Goal: Transaction & Acquisition: Purchase product/service

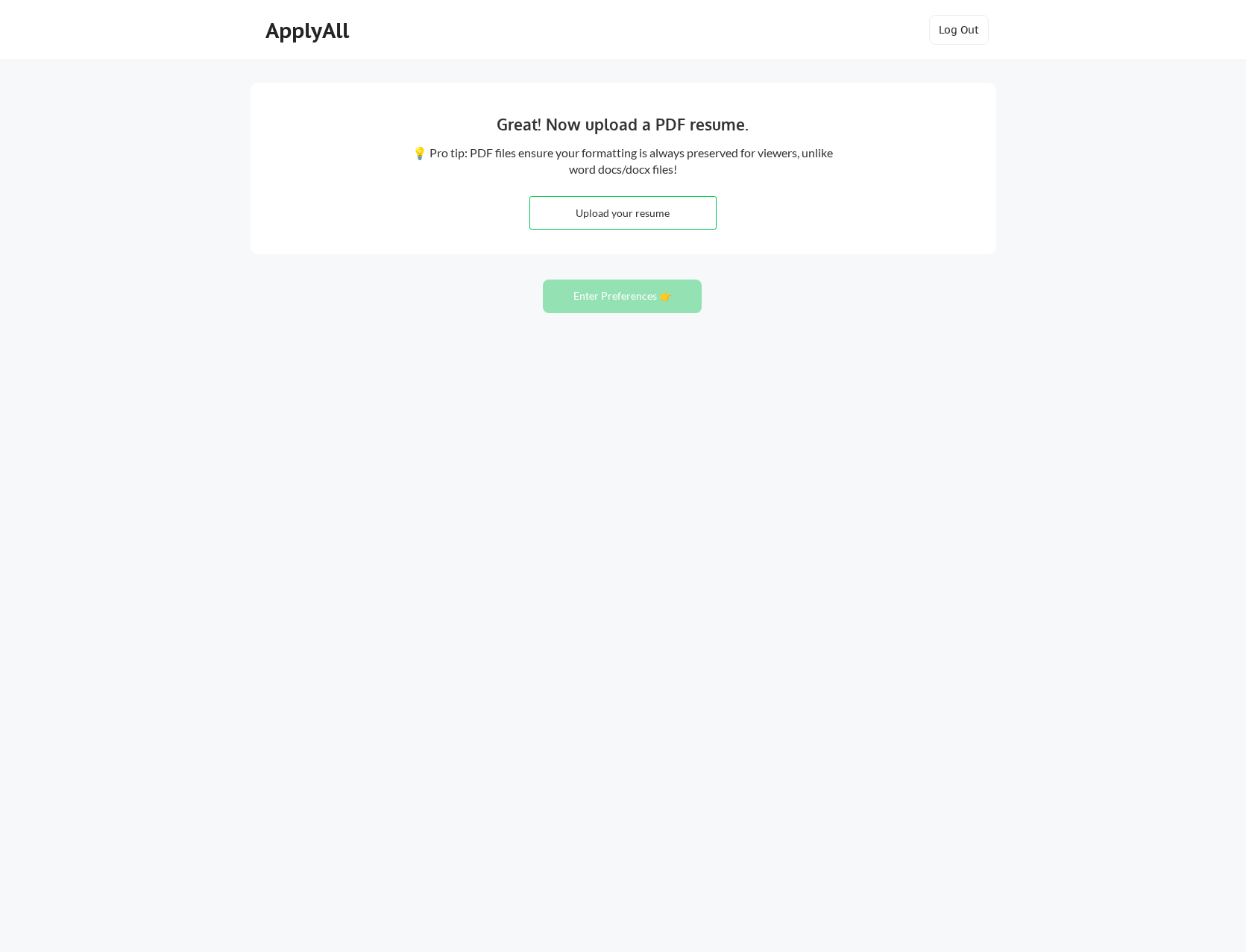
click at [668, 209] on input "file" at bounding box center [623, 213] width 186 height 32
type input "C:\fakepath\[PERSON_NAME].pdf"
click at [606, 292] on button "Enter Preferences 👉" at bounding box center [622, 295] width 159 height 33
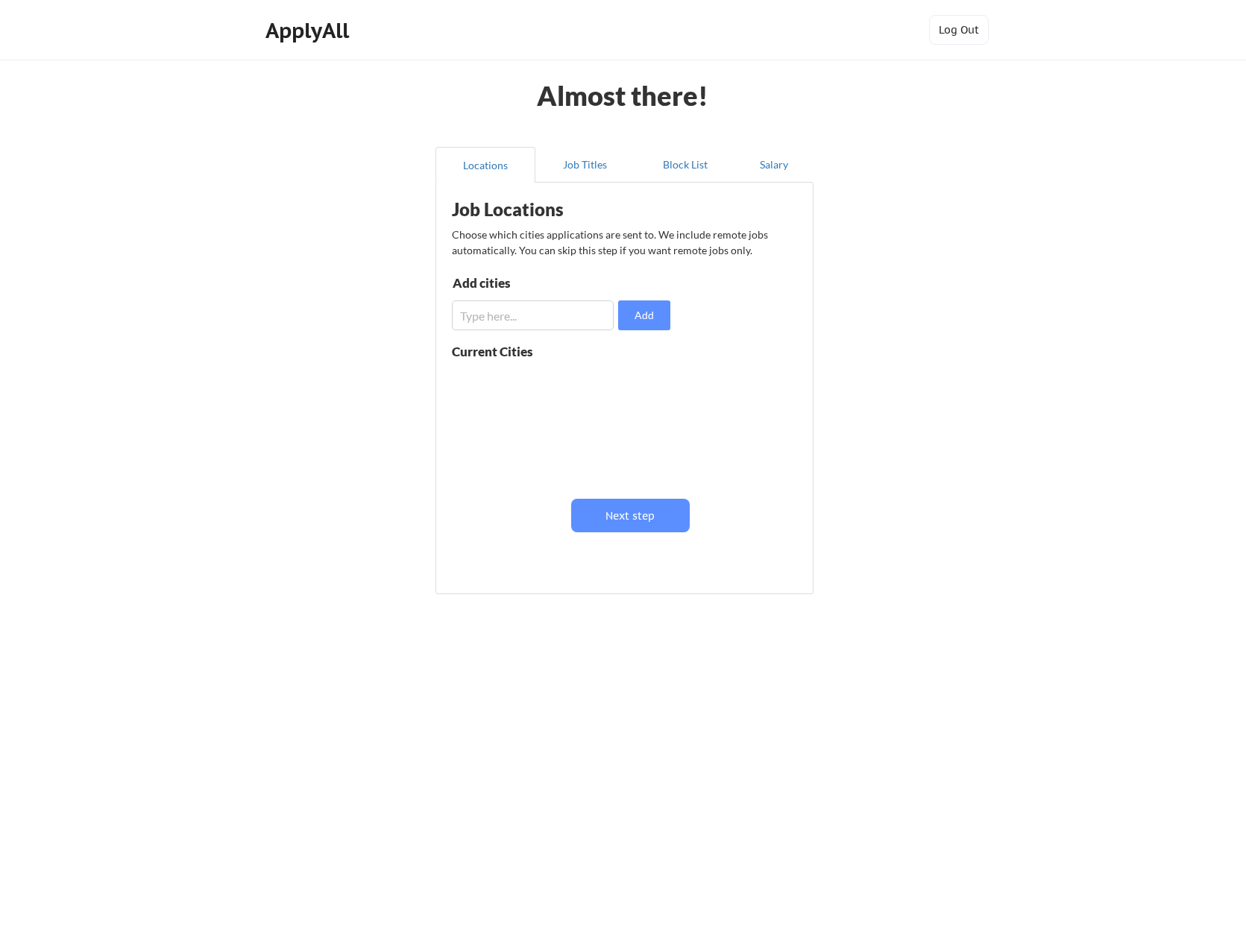
click at [500, 304] on input "input" at bounding box center [532, 314] width 162 height 30
type input "Cincinnati"
click at [659, 313] on button "Add" at bounding box center [644, 314] width 52 height 30
click at [486, 316] on input "input" at bounding box center [532, 314] width 162 height 30
type input "Florence"
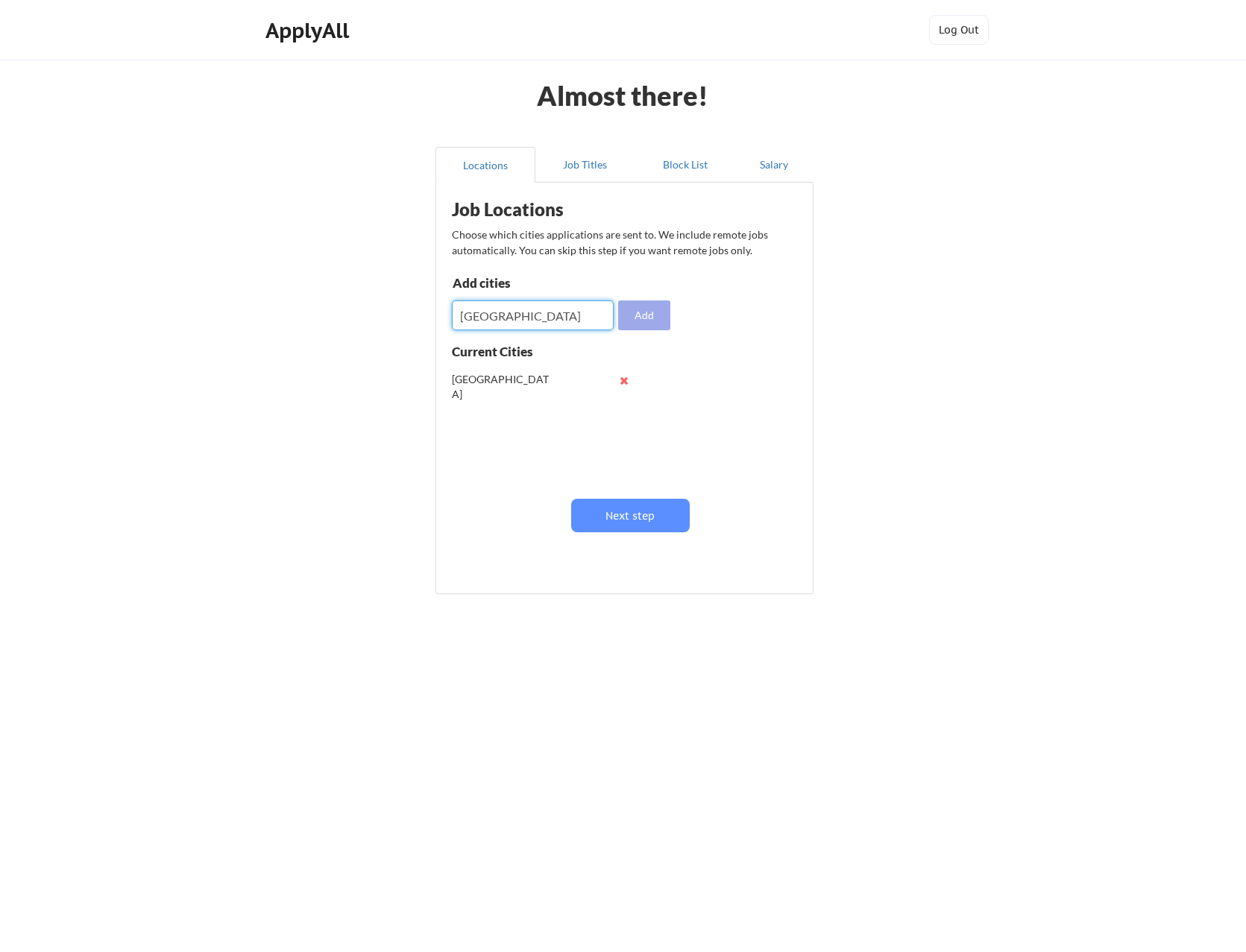
click at [654, 310] on button "Add" at bounding box center [644, 314] width 52 height 30
click at [623, 409] on button at bounding box center [624, 410] width 11 height 11
click at [623, 383] on button at bounding box center [624, 380] width 11 height 11
click at [510, 319] on input "input" at bounding box center [532, 314] width 162 height 30
click at [611, 299] on div "Add cities Add" at bounding box center [562, 304] width 223 height 54
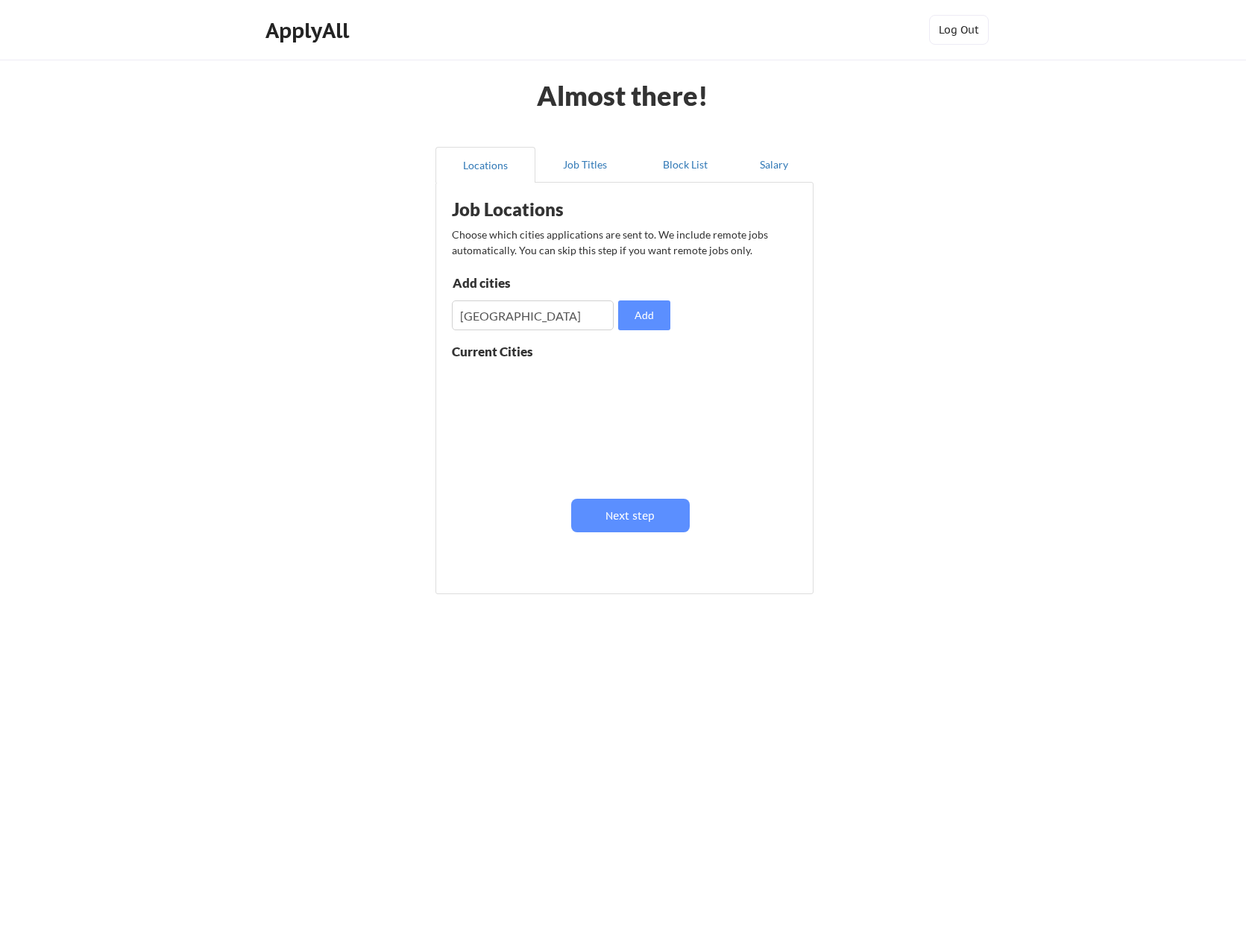
click at [603, 309] on input "input" at bounding box center [532, 314] width 162 height 30
type input "Cincinnati, OH"
click at [636, 314] on button "Add" at bounding box center [644, 314] width 52 height 30
click at [532, 318] on input "input" at bounding box center [532, 314] width 162 height 30
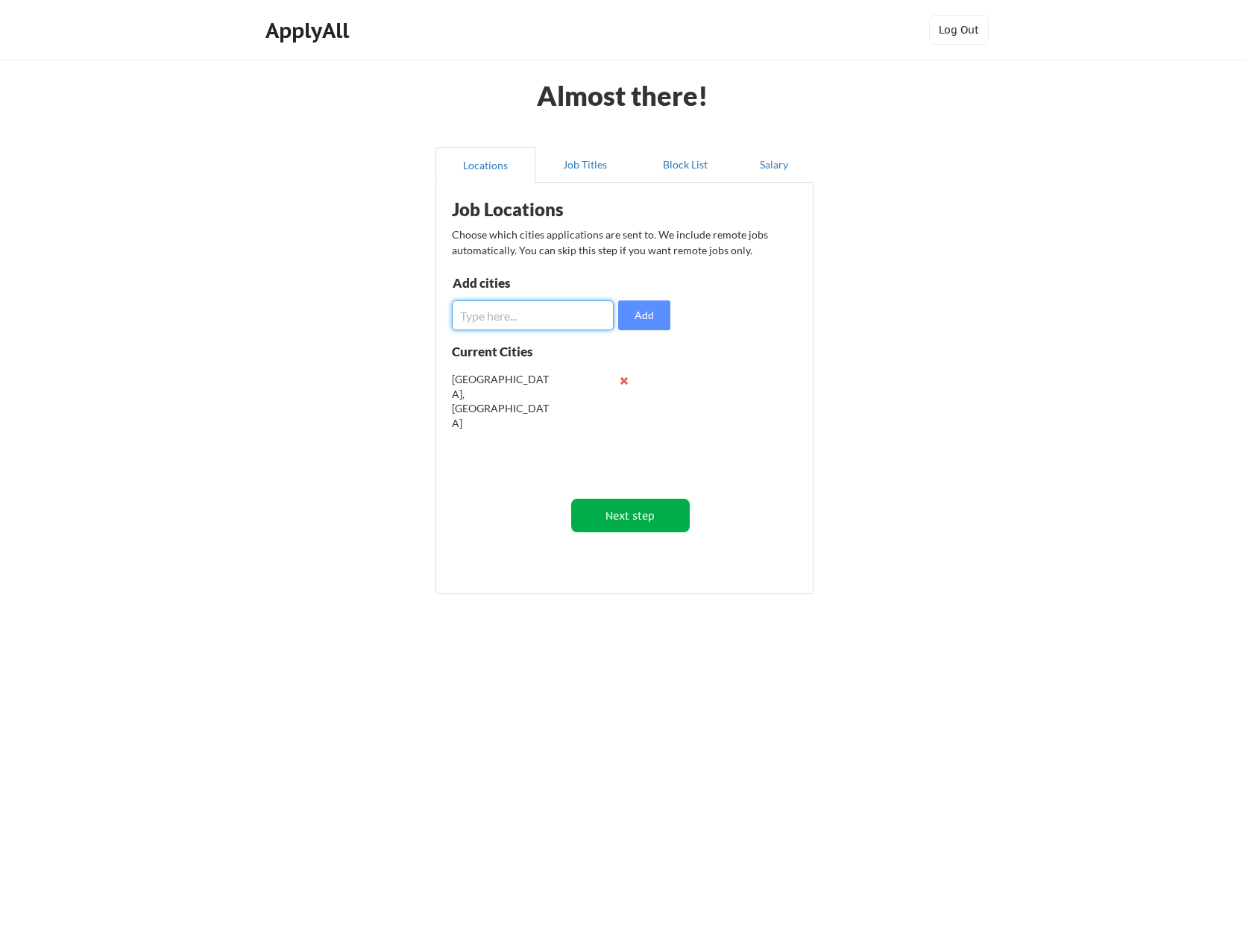
click at [633, 522] on button "Next step" at bounding box center [631, 515] width 119 height 33
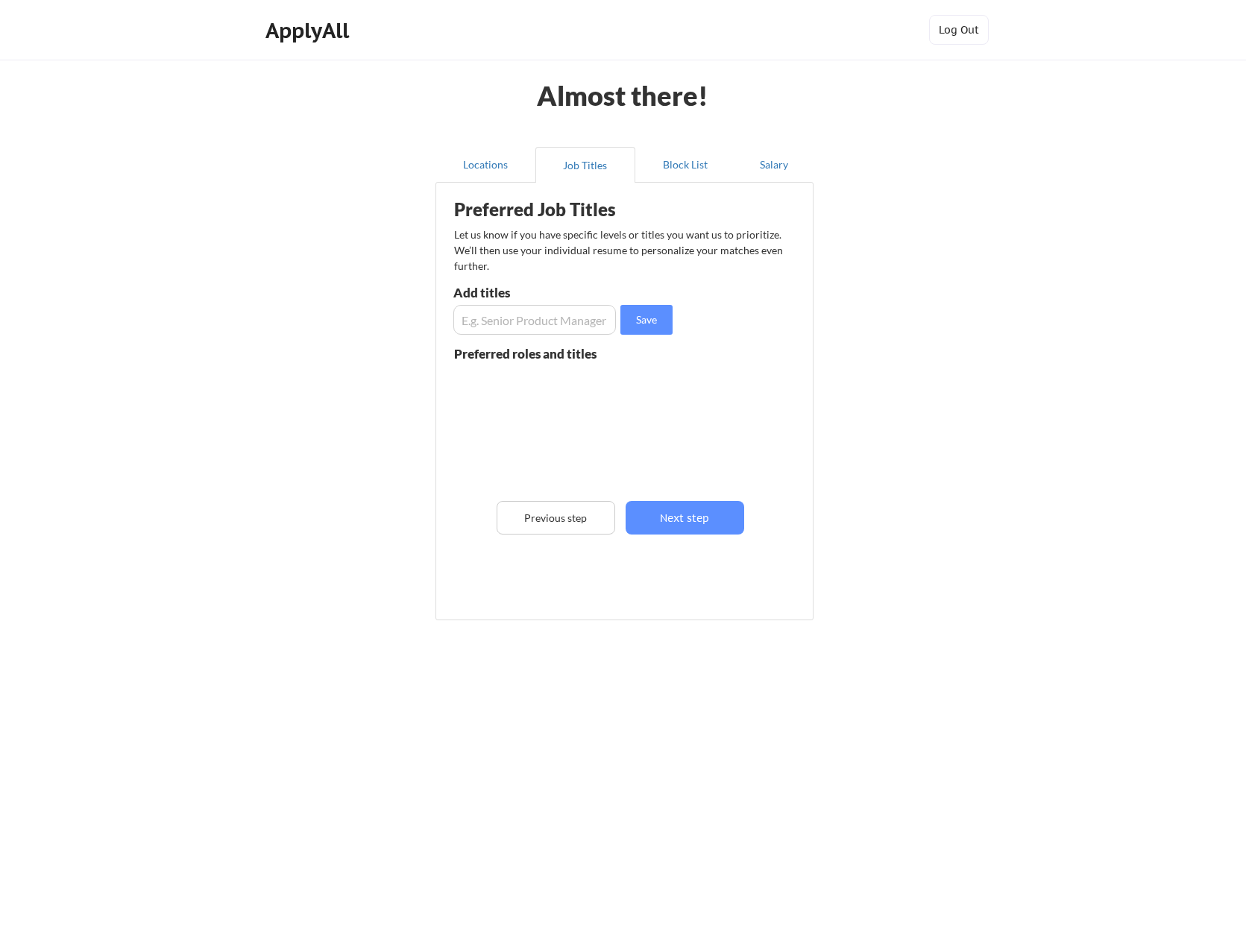
click at [514, 323] on input "input" at bounding box center [534, 319] width 162 height 30
paste input "Director of Operations"
type input "Director of Operations"
click at [650, 319] on button "Save" at bounding box center [646, 319] width 52 height 30
click at [567, 320] on input "input" at bounding box center [534, 319] width 162 height 30
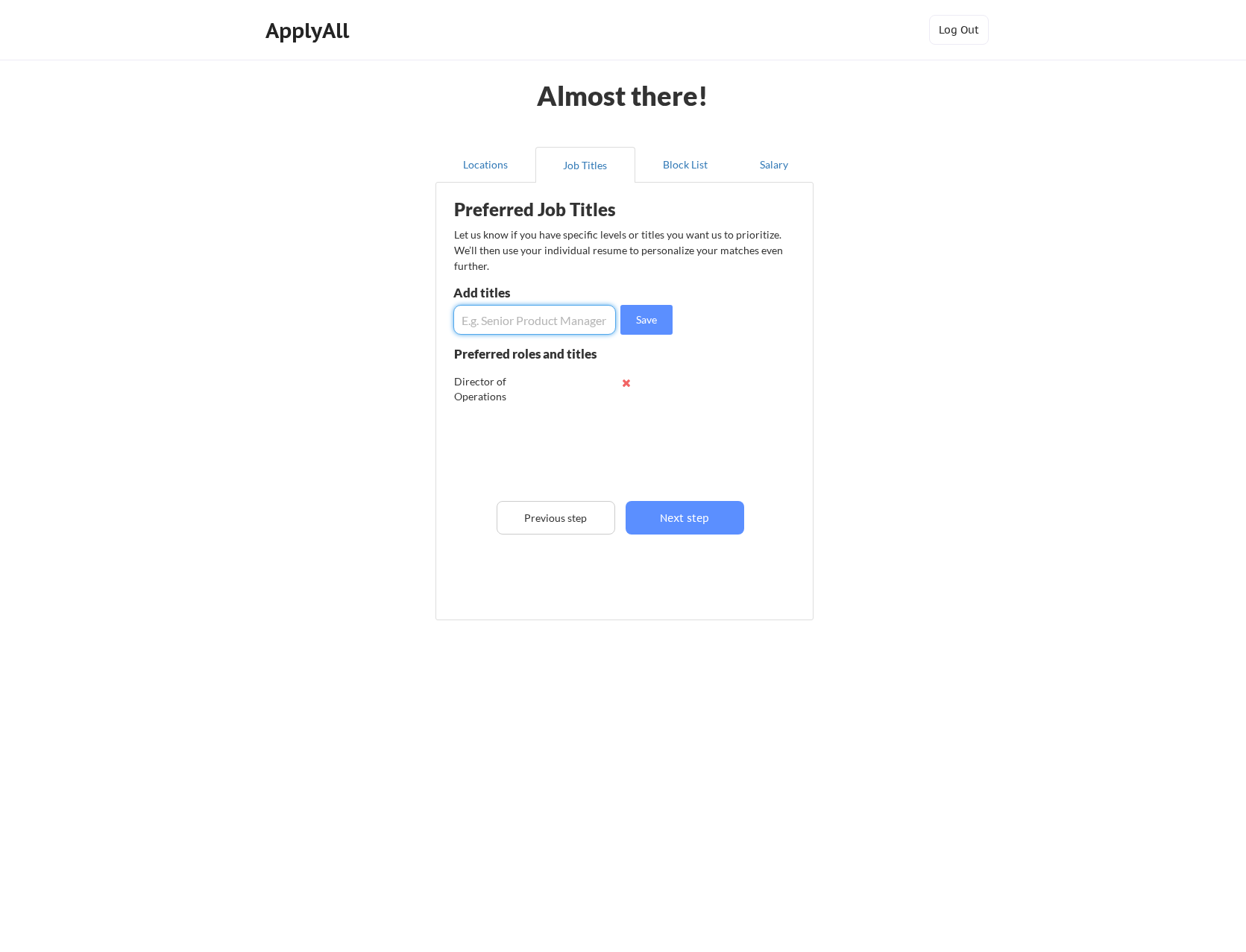
paste input "Director of Operations"
click at [567, 321] on input "input" at bounding box center [534, 319] width 162 height 30
type input "Director of Services"
click at [623, 324] on button "Save" at bounding box center [646, 319] width 52 height 30
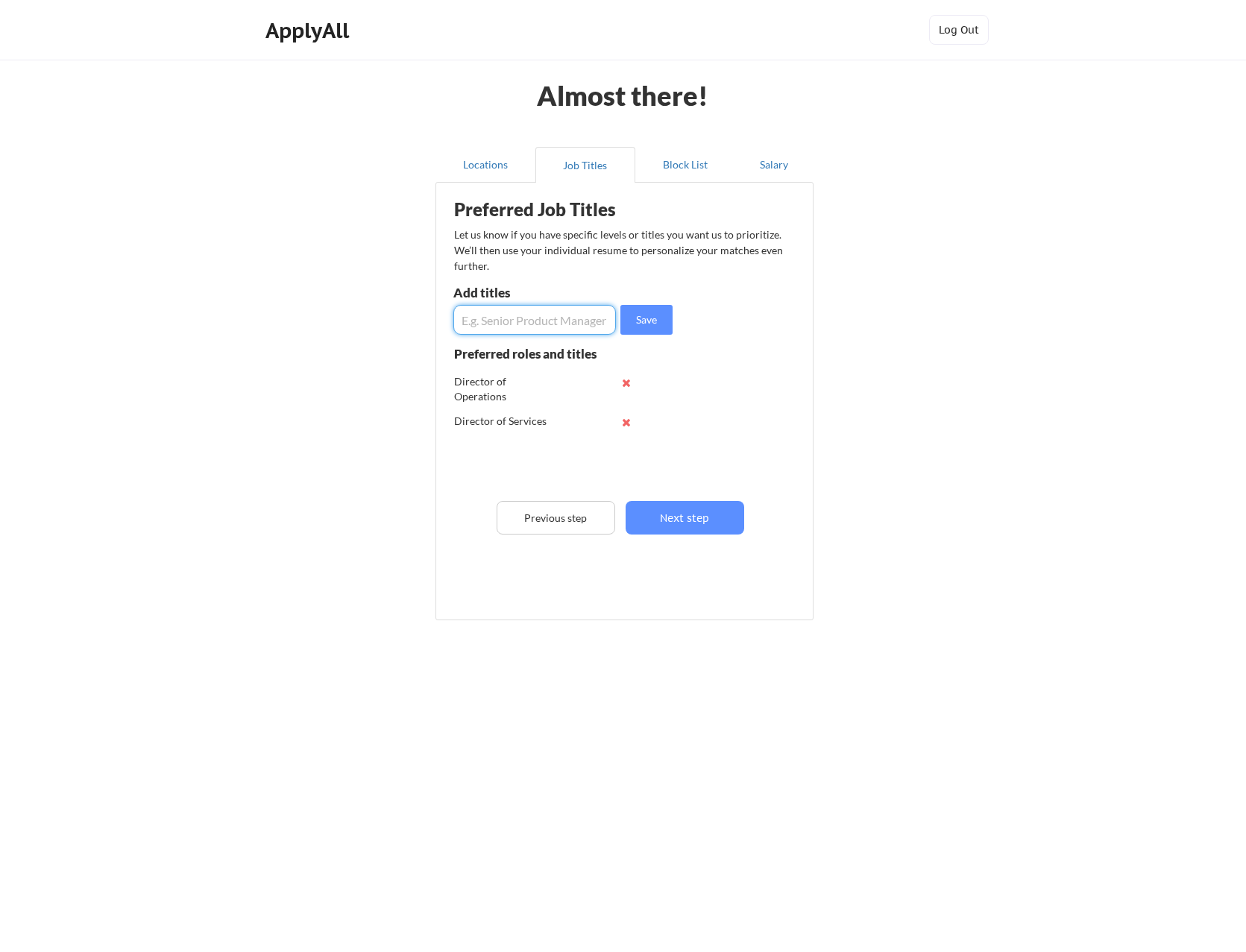
click at [559, 321] on input "input" at bounding box center [534, 319] width 162 height 30
paste input "Director of Operations"
click at [547, 321] on input "input" at bounding box center [534, 319] width 162 height 30
type input "Director of Support"
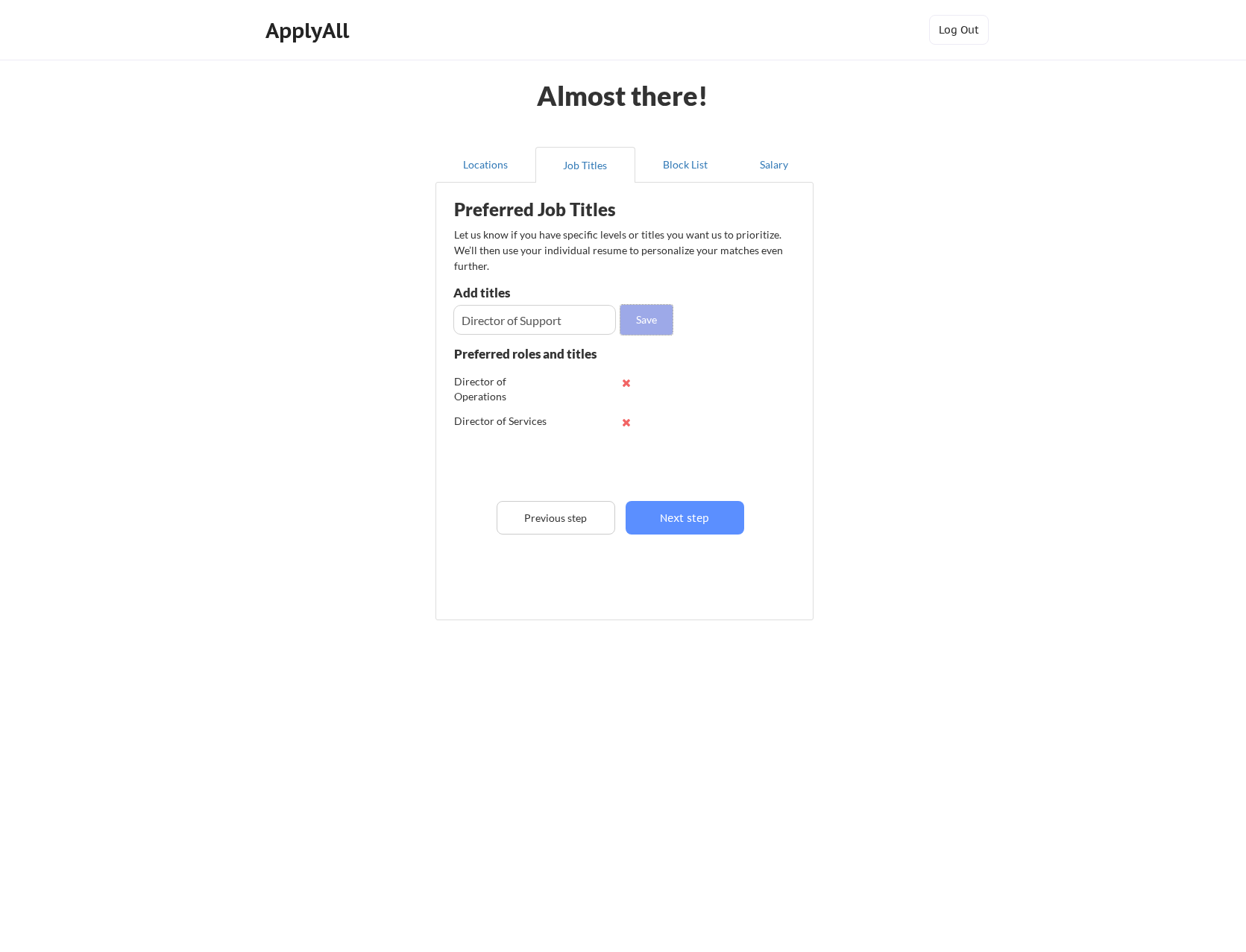
click at [661, 313] on button "Save" at bounding box center [646, 319] width 52 height 30
click at [694, 521] on button "Next step" at bounding box center [685, 517] width 119 height 33
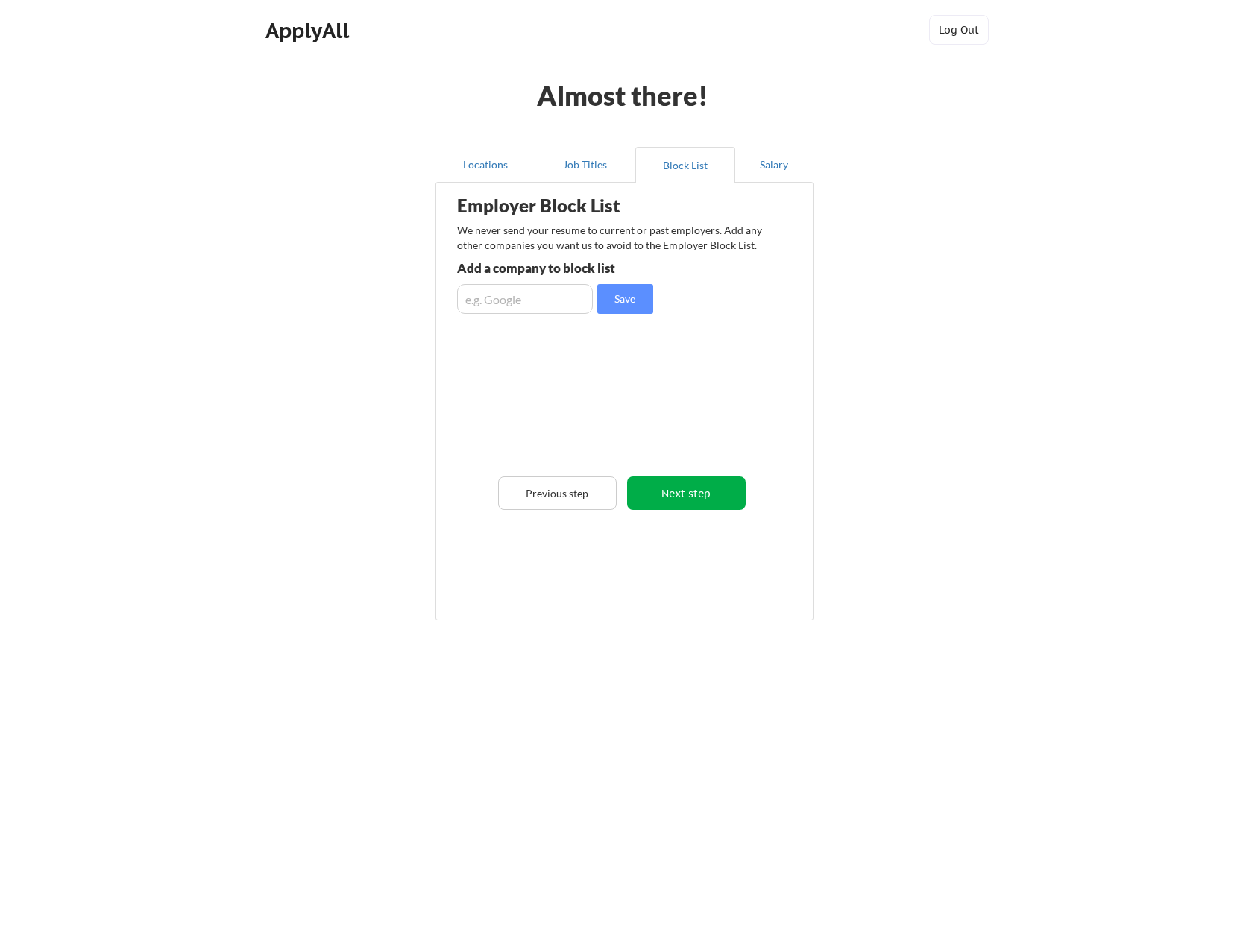
click at [689, 499] on button "Next step" at bounding box center [687, 493] width 119 height 33
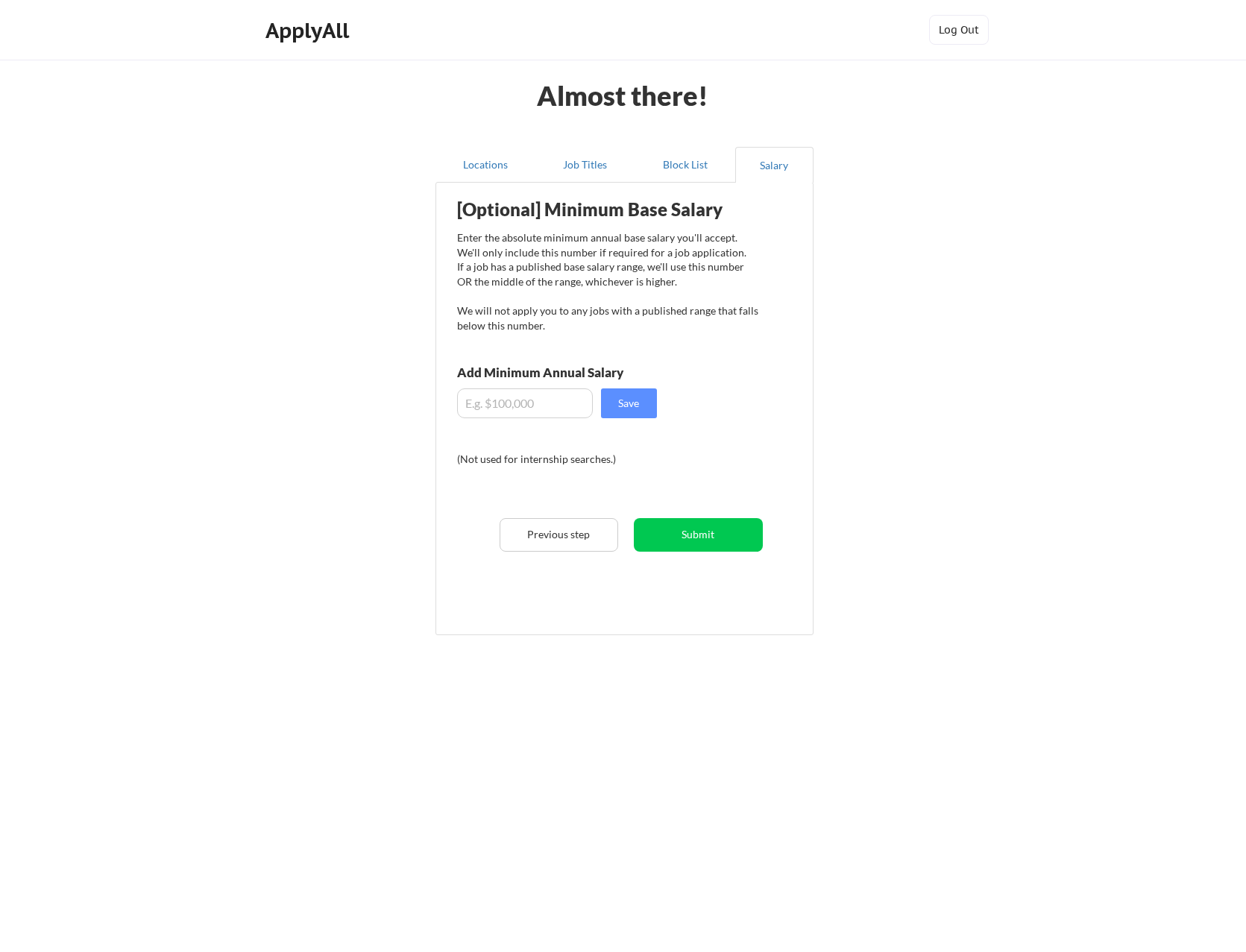
click at [507, 406] on input "input" at bounding box center [524, 403] width 136 height 30
type input "$130,000"
click at [637, 412] on button "Save" at bounding box center [629, 403] width 56 height 30
click at [693, 533] on button "Submit" at bounding box center [697, 534] width 129 height 33
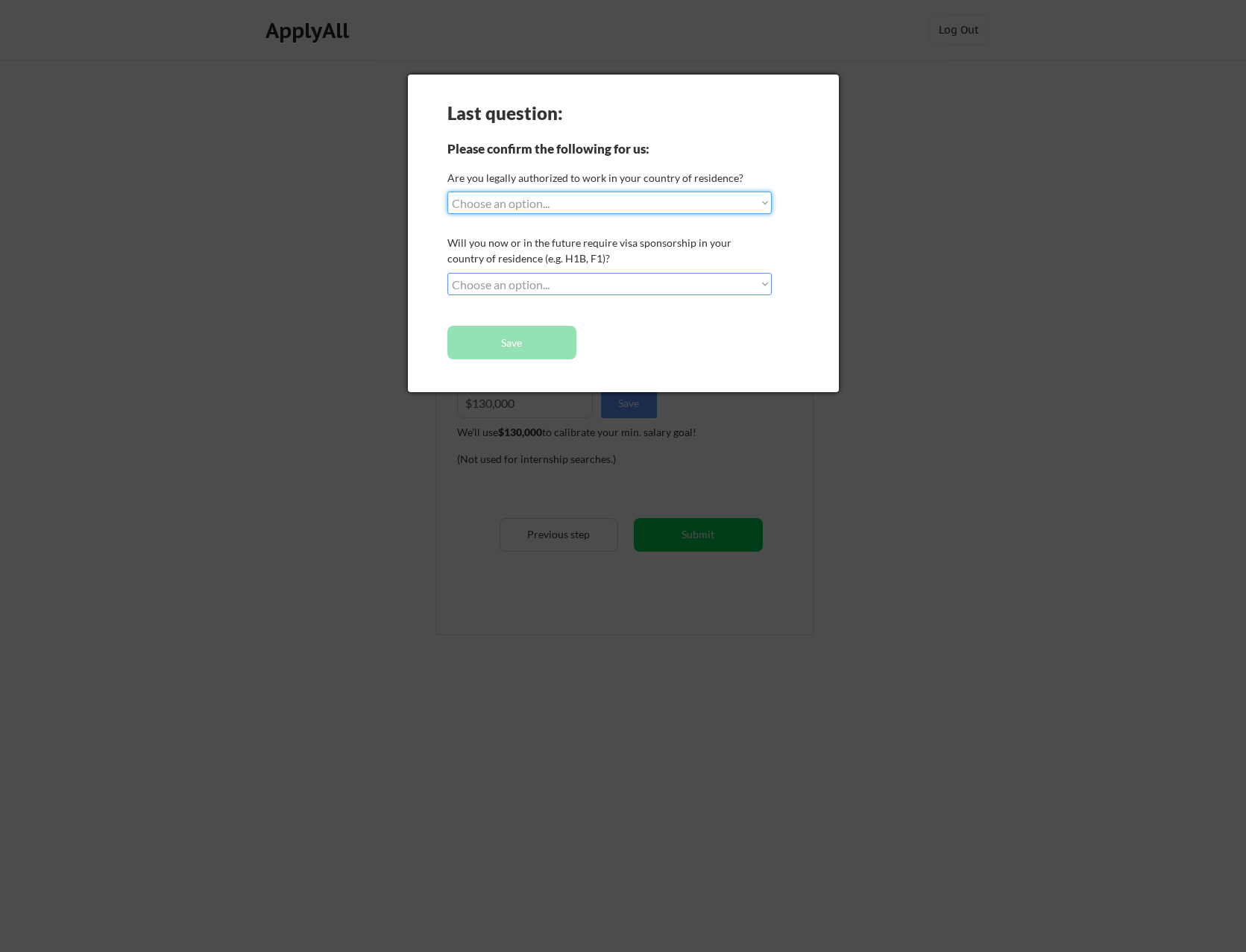
click at [537, 198] on select "Choose an option... Yes, I am a US Citizen Yes, I am a Canadian Citizen Yes, I …" at bounding box center [609, 203] width 324 height 23
select select ""yes__i_am_a_us_citizen""
click at [447, 192] on select "Choose an option... Yes, I am a US Citizen Yes, I am a Canadian Citizen Yes, I …" at bounding box center [609, 203] width 324 height 23
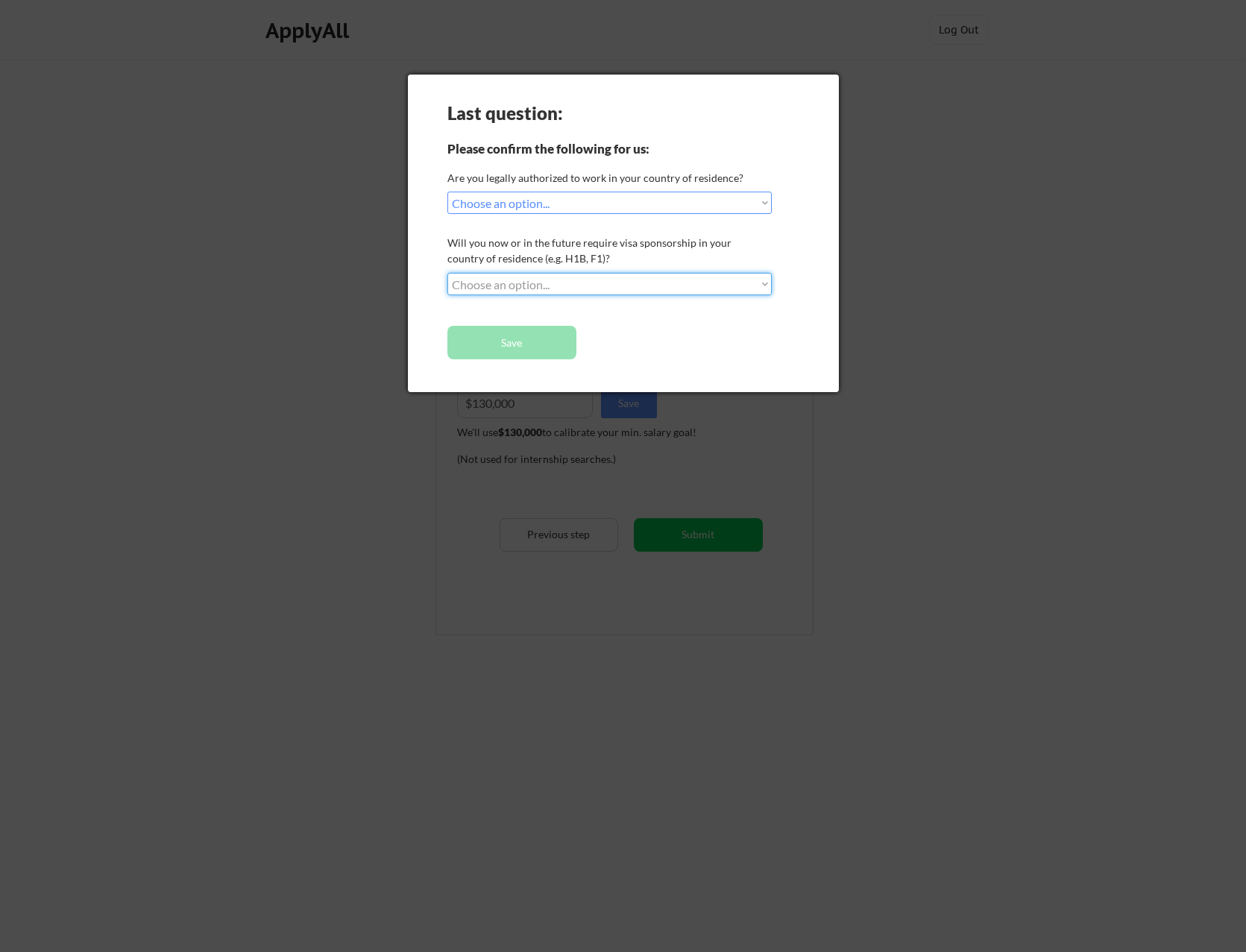
click at [532, 281] on select "Choose an option... No, I will not need sponsorship Yes, I will need sponsorship" at bounding box center [609, 284] width 324 height 23
select select ""no__i_will_not_need_sponsorship""
click at [447, 273] on select "Choose an option... No, I will not need sponsorship Yes, I will need sponsorship" at bounding box center [609, 284] width 324 height 23
click at [564, 353] on button "Save" at bounding box center [511, 342] width 129 height 33
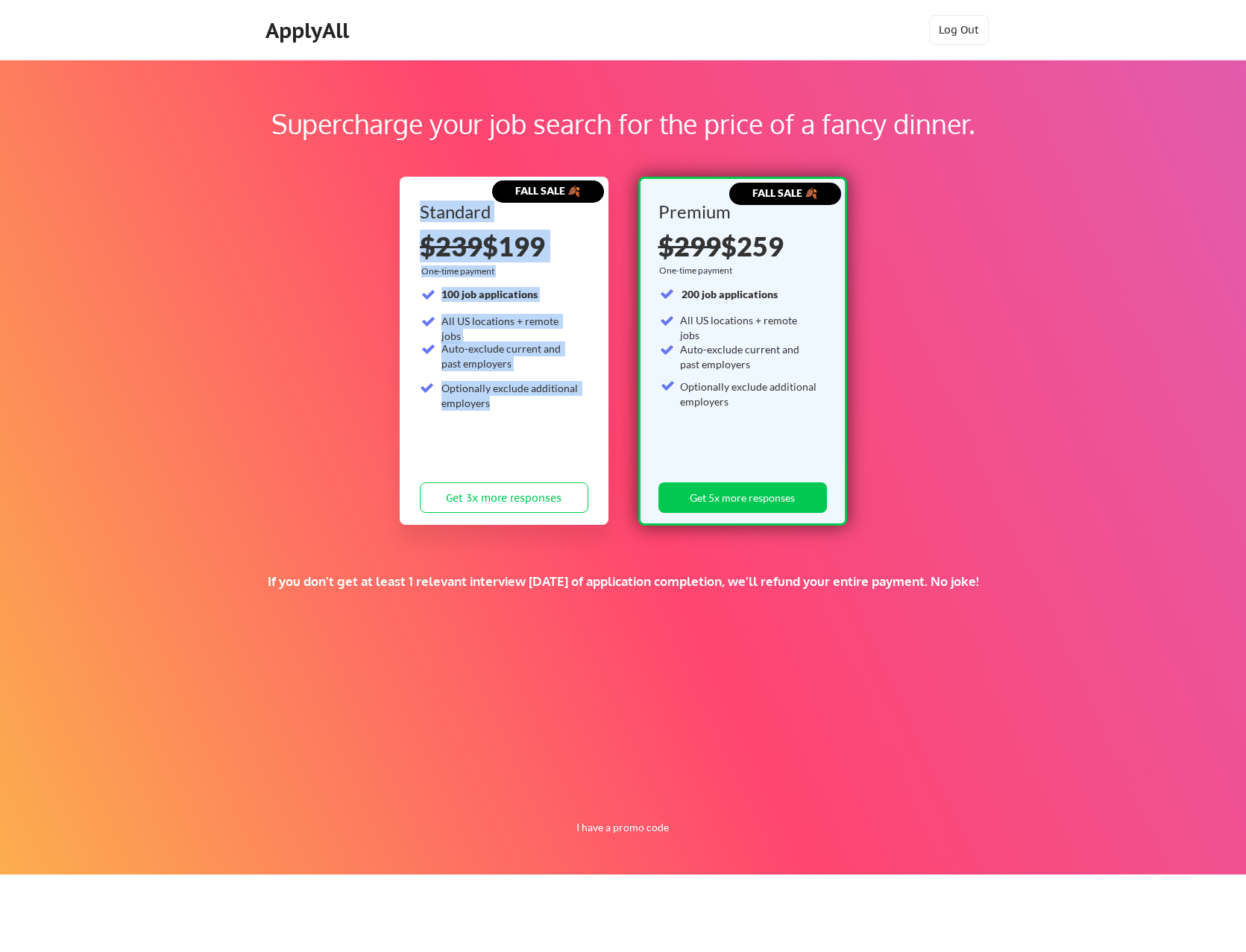
drag, startPoint x: 491, startPoint y: 400, endPoint x: 422, endPoint y: 208, distance: 204.0
click at [422, 208] on div "Standard $239 $199 One-time payment 100 job applications All US locations + rem…" at bounding box center [504, 361] width 168 height 317
click at [751, 494] on button "Get 5x more responses" at bounding box center [742, 497] width 168 height 31
